Goal: Check status: Check status

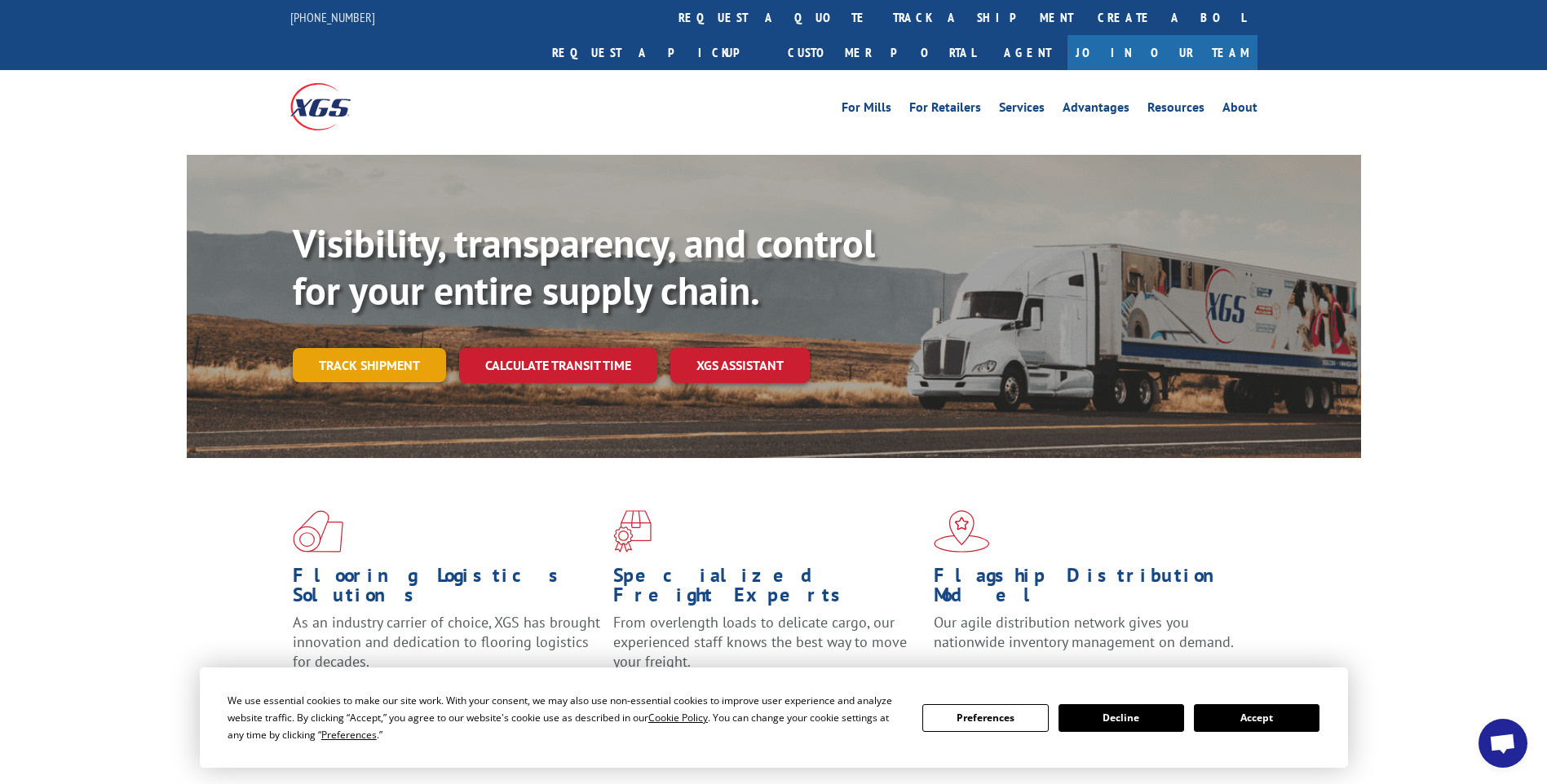
click at [399, 348] on link "Track shipment" at bounding box center [369, 365] width 153 height 34
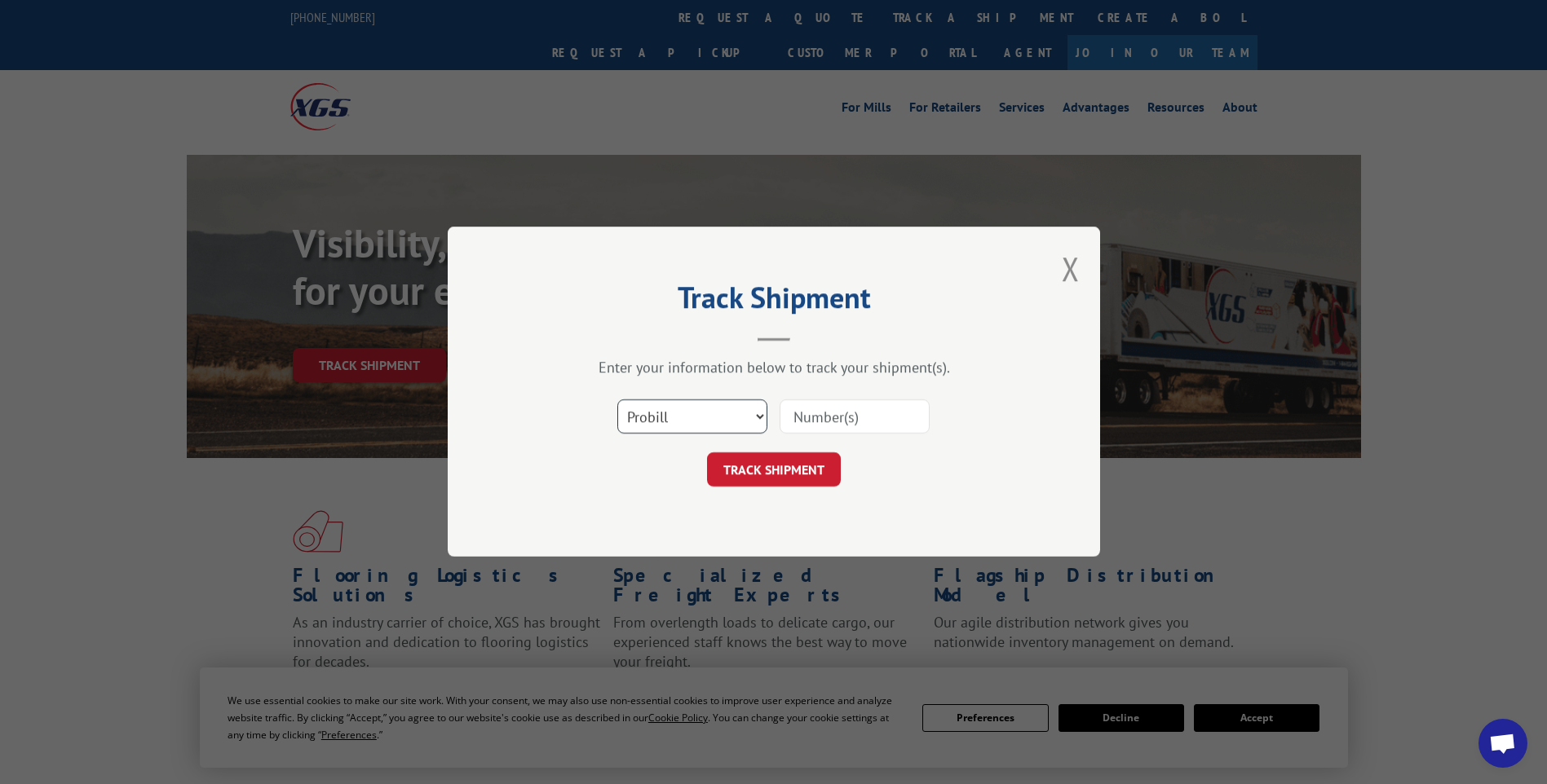
click at [667, 418] on select "Select category... Probill BOL PO" at bounding box center [692, 418] width 150 height 34
select select "bol"
click at [617, 401] on select "Select category... Probill BOL PO" at bounding box center [692, 418] width 150 height 34
paste input "7063562"
type input "7063562"
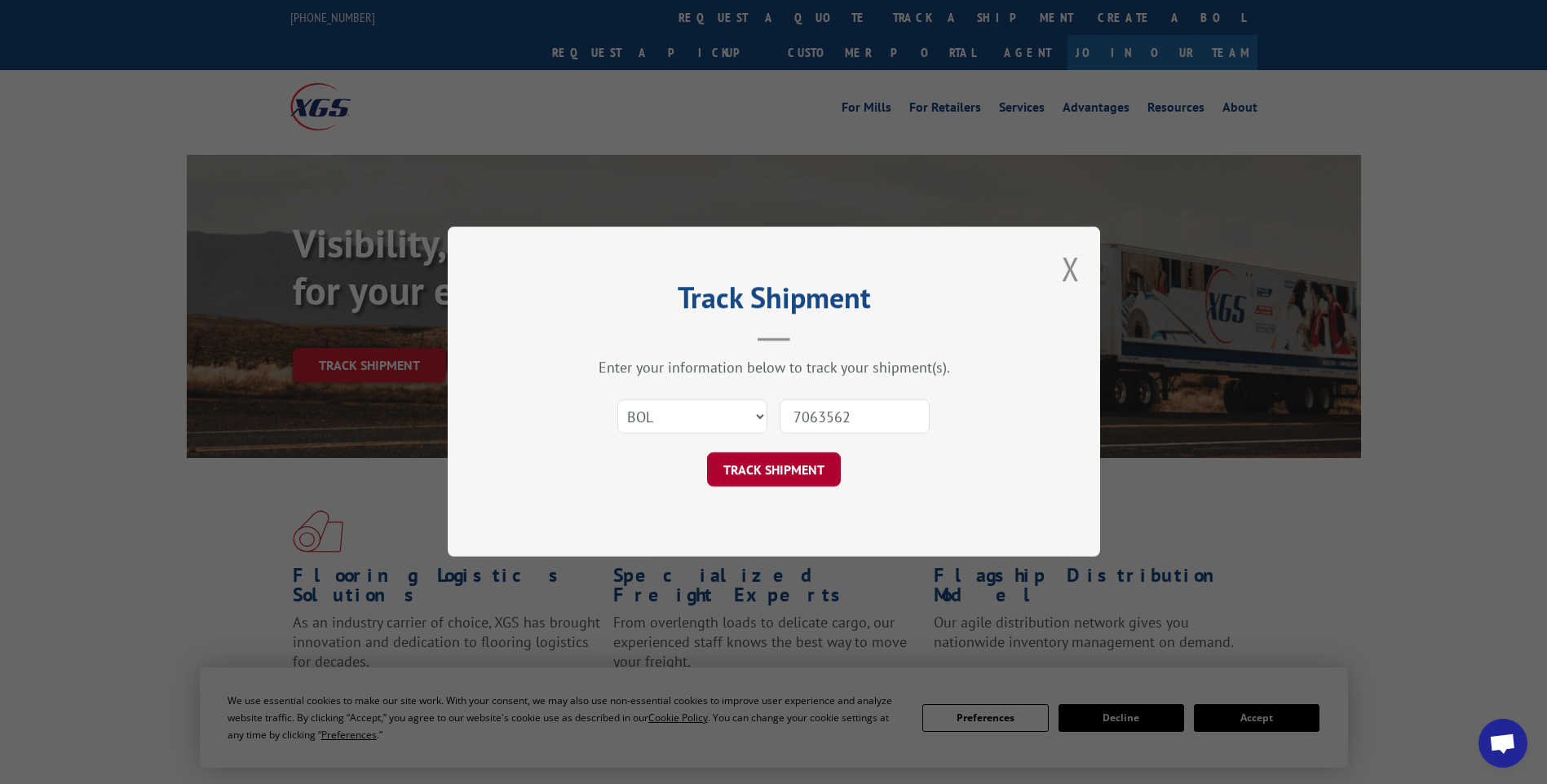
click at [774, 469] on button "TRACK SHIPMENT" at bounding box center [774, 470] width 133 height 34
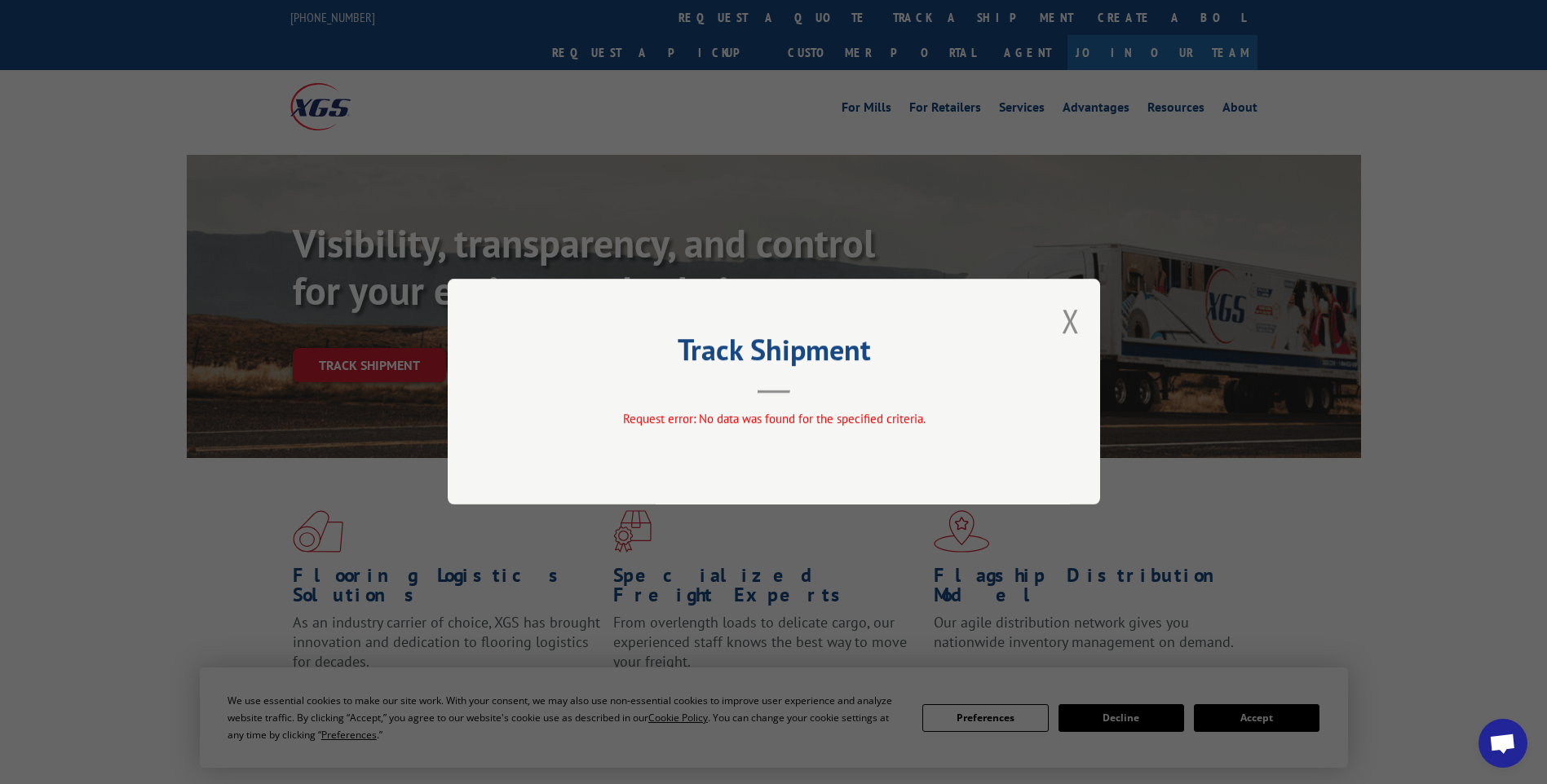
click at [1267, 721] on div "Track Shipment Request error: No data was found for the specified criteria." at bounding box center [774, 392] width 1547 height 784
click at [1082, 329] on div "Track Shipment Request error: No data was found for the specified criteria." at bounding box center [774, 392] width 652 height 226
click at [1067, 331] on button "Close modal" at bounding box center [1071, 320] width 18 height 43
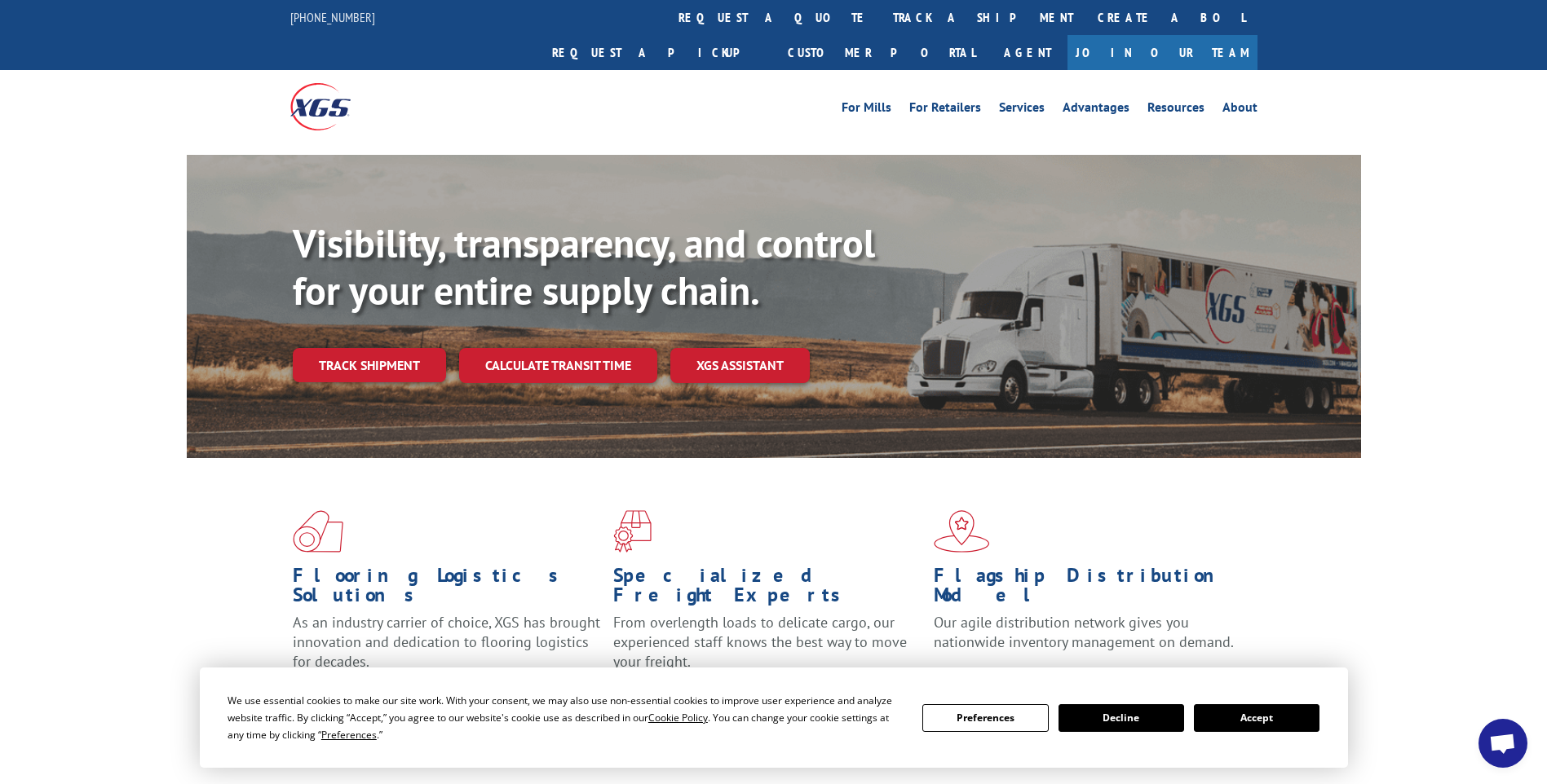
click at [1262, 719] on button "Accept" at bounding box center [1255, 717] width 125 height 28
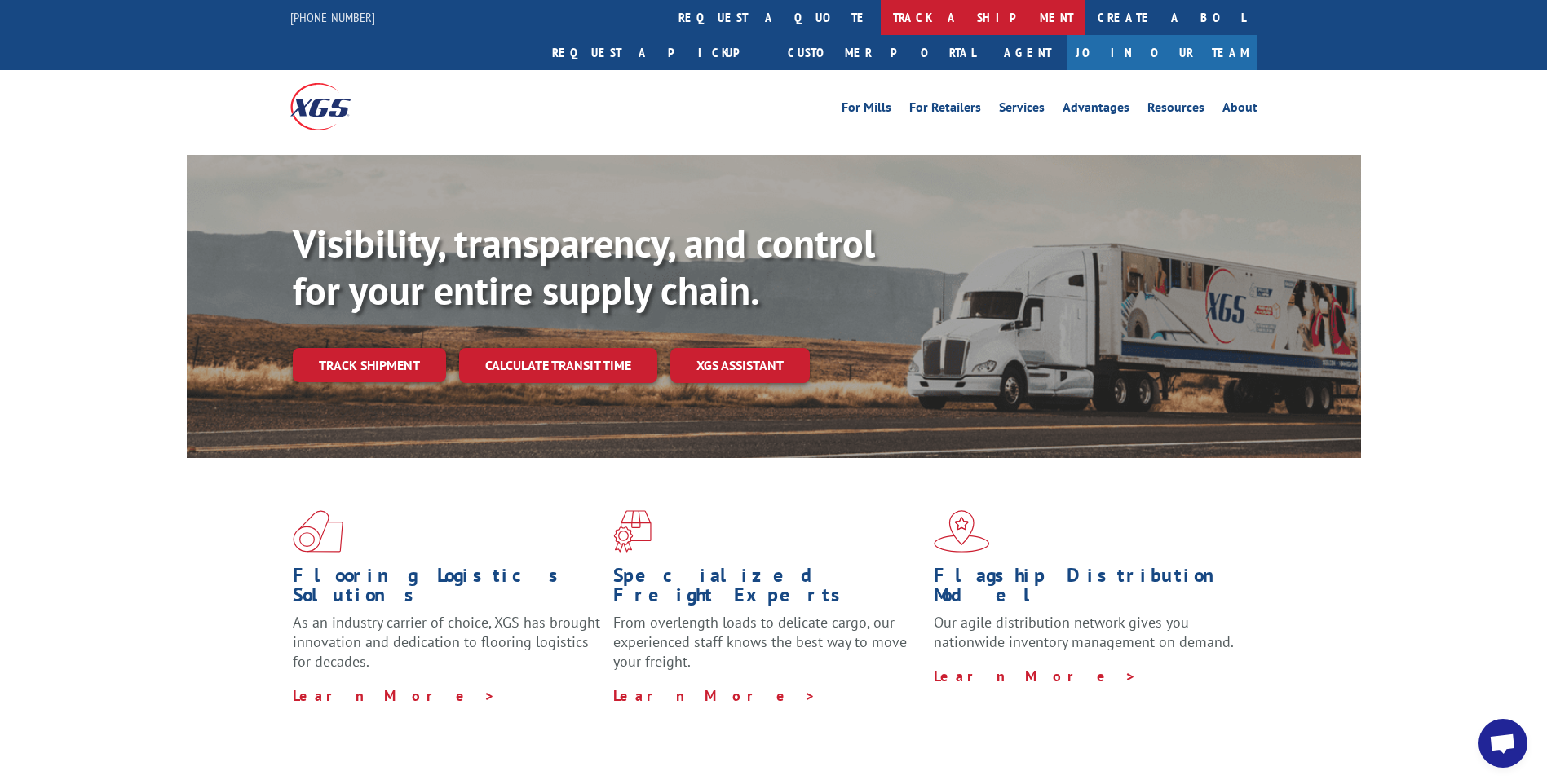
click at [881, 22] on link "track a shipment" at bounding box center [982, 17] width 204 height 35
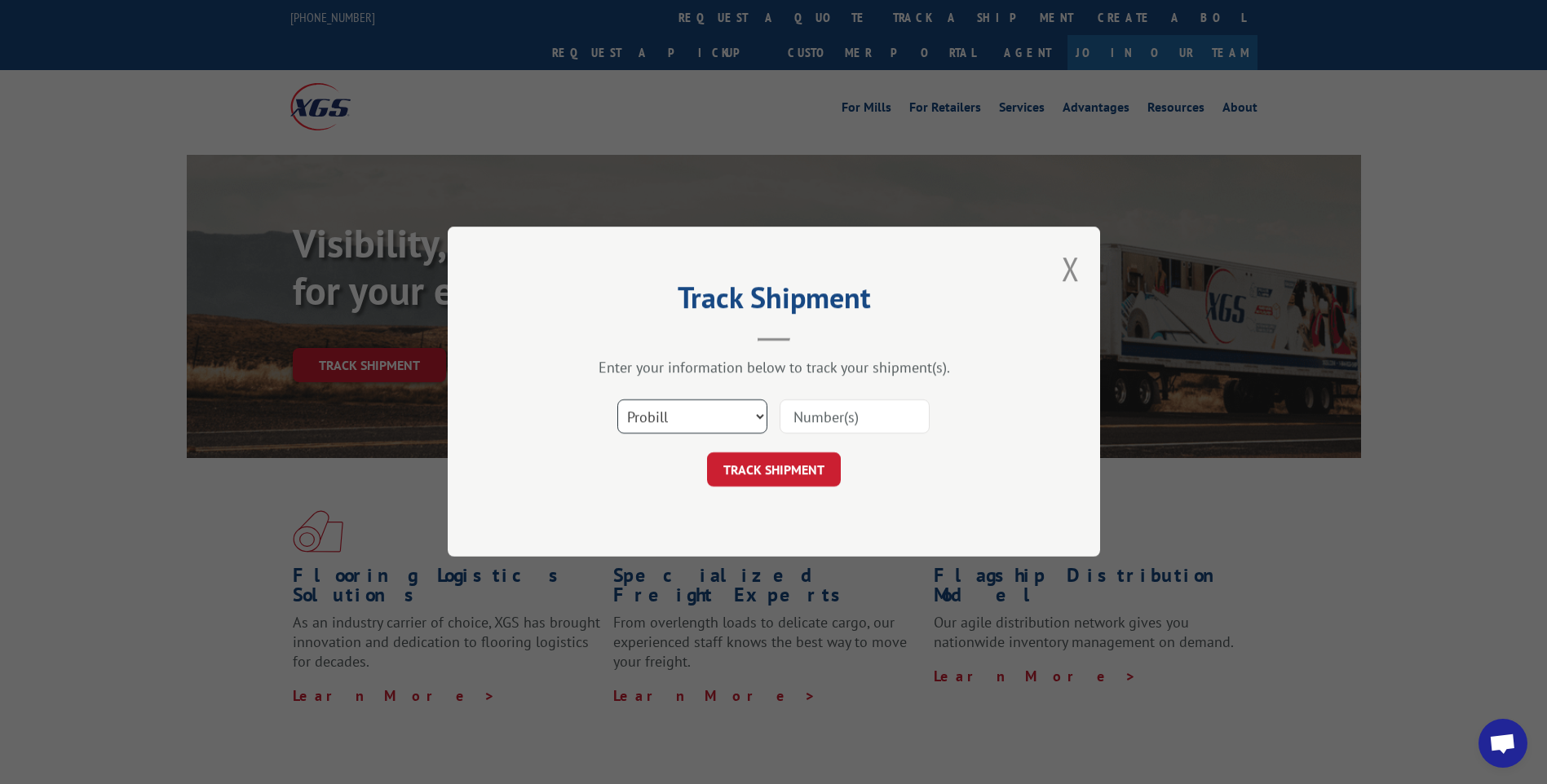
drag, startPoint x: 754, startPoint y: 424, endPoint x: 728, endPoint y: 427, distance: 26.2
click at [754, 424] on select "Select category... Probill BOL PO" at bounding box center [692, 418] width 150 height 34
select select "bol"
click at [617, 401] on select "Select category... Probill BOL PO" at bounding box center [692, 418] width 150 height 34
paste input "7063562"
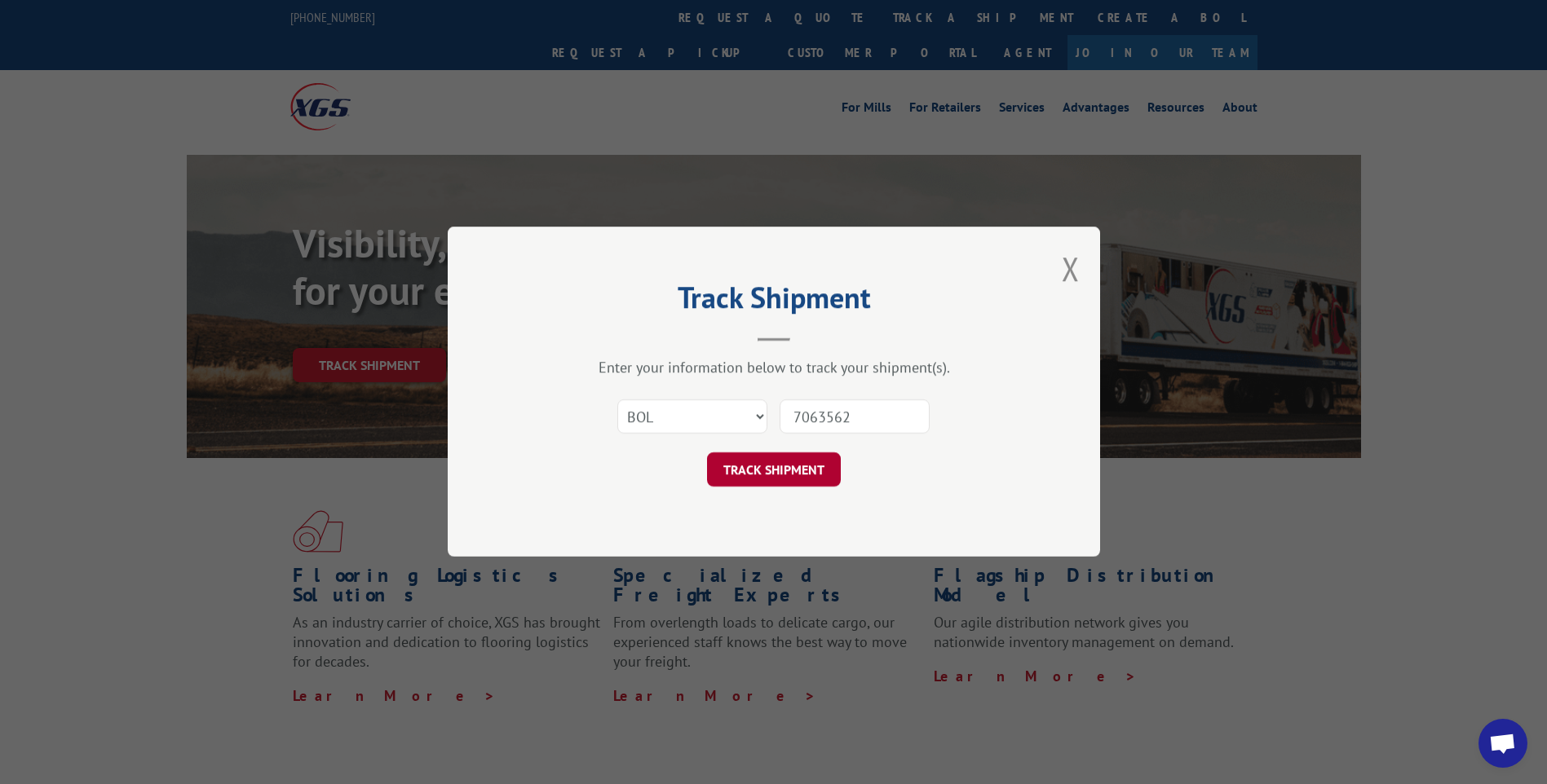
type input "7063562"
click at [794, 460] on button "TRACK SHIPMENT" at bounding box center [774, 470] width 133 height 34
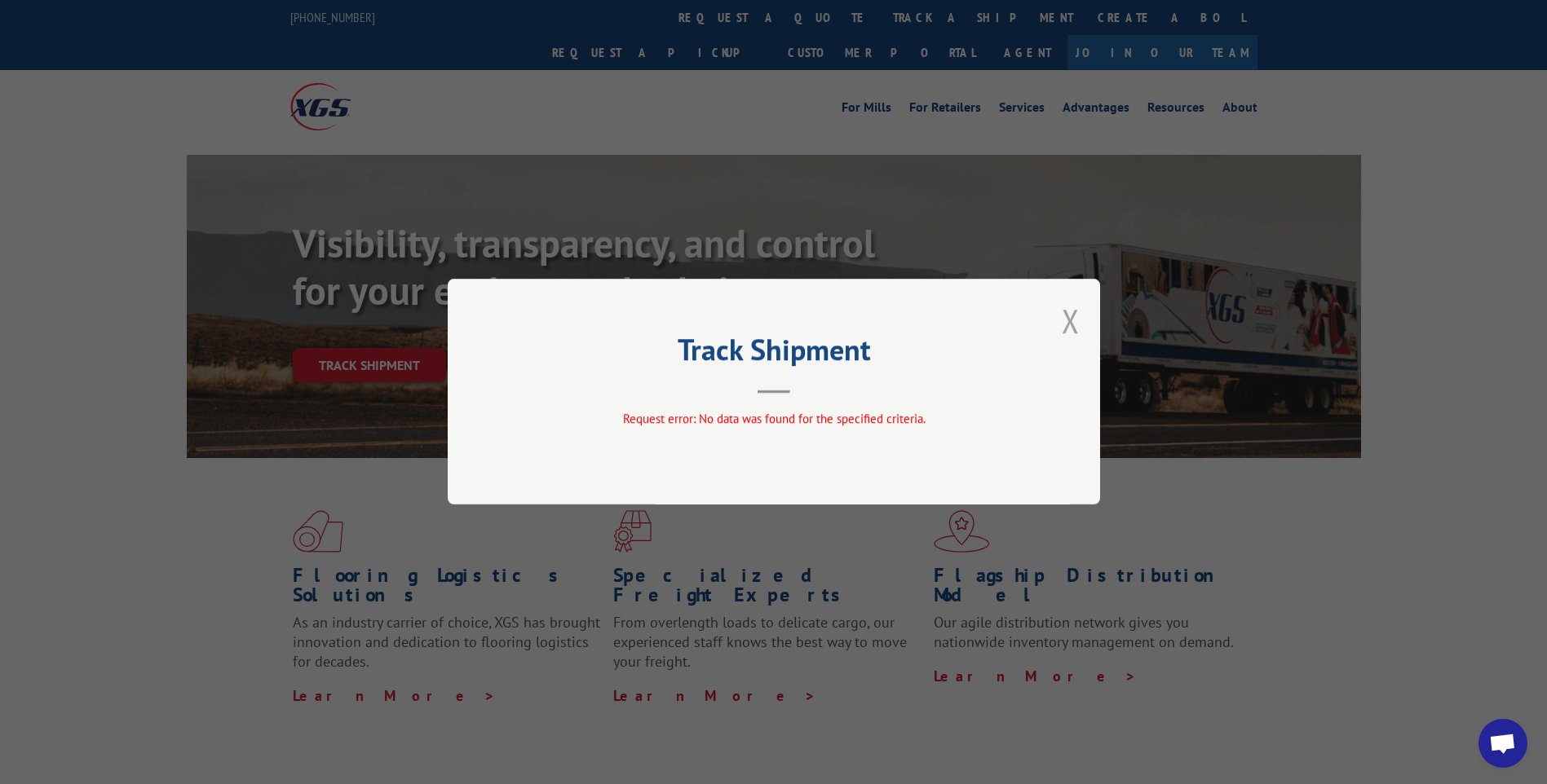
click at [1068, 329] on button "Close modal" at bounding box center [1071, 320] width 18 height 43
